Goal: Task Accomplishment & Management: Use online tool/utility

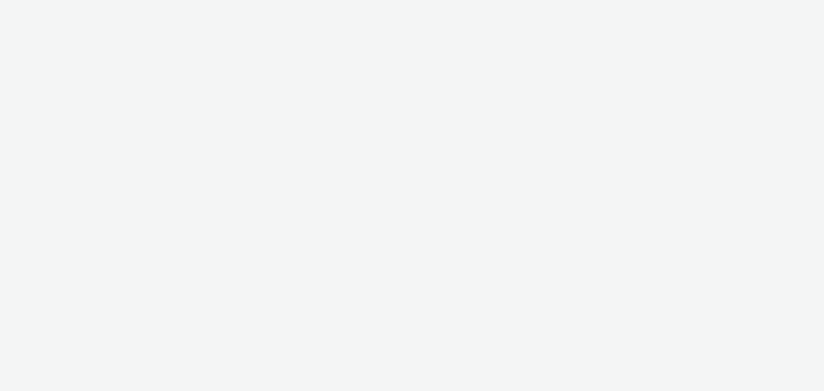
select select "11a7df10-284f-415c-b52a-427acf4c31ae"
select select "23ac11bc-76f7-45aa-bb6e-913a84dd47ea"
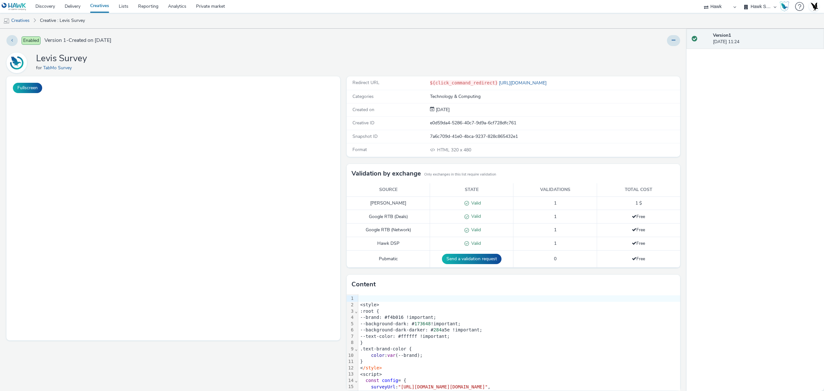
click at [486, 336] on div "--text-color: #ffffff !important;" at bounding box center [519, 336] width 322 height 6
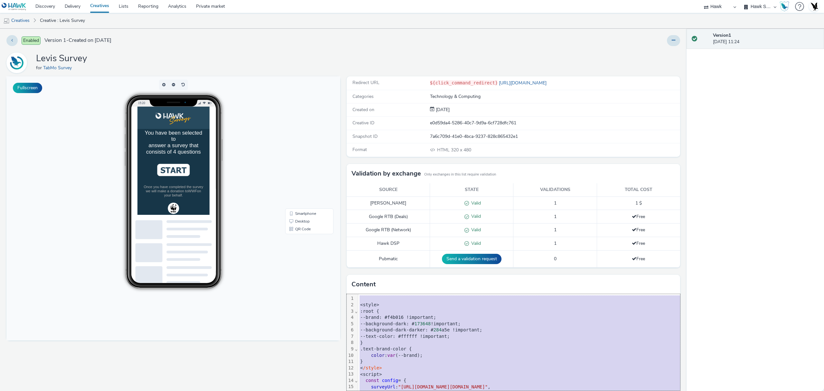
copy div "<style> :root { --brand: #f4b016 !important; --background-dark: # 173648 !impor…"
click at [470, 324] on div "--background-dark: # 173648 !important;" at bounding box center [528, 324] width 340 height 6
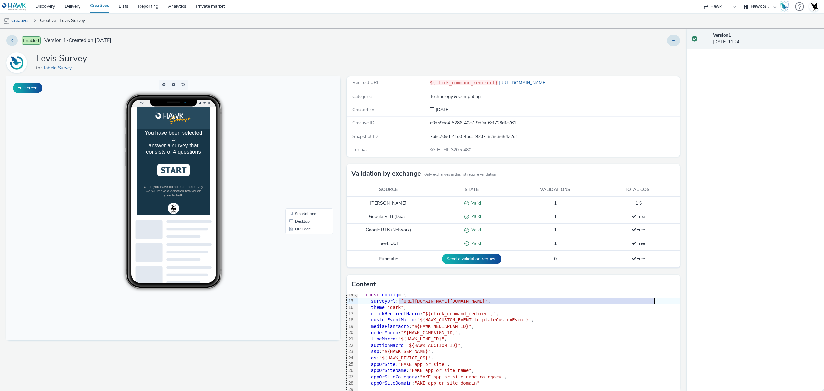
scroll to position [86, 26]
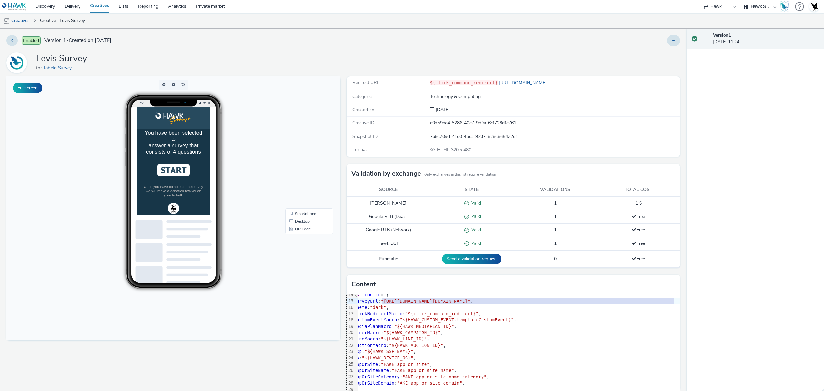
drag, startPoint x: 395, startPoint y: 303, endPoint x: 662, endPoint y: 300, distance: 266.9
click at [470, 300] on span ""[URL][DOMAIN_NAME][DOMAIN_NAME]"" at bounding box center [426, 300] width 90 height 5
copy span "[URL][DOMAIN_NAME][DOMAIN_NAME]"
click at [79, 5] on link "Delivery" at bounding box center [72, 6] width 25 height 13
